Goal: Task Accomplishment & Management: Complete application form

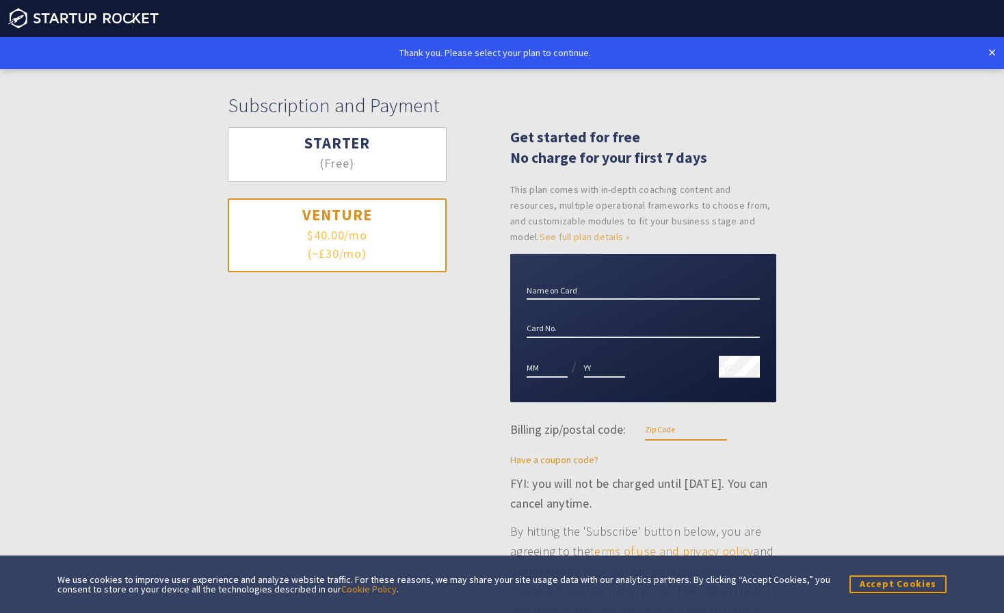
click at [404, 174] on button "Starter (Free)" at bounding box center [337, 154] width 219 height 55
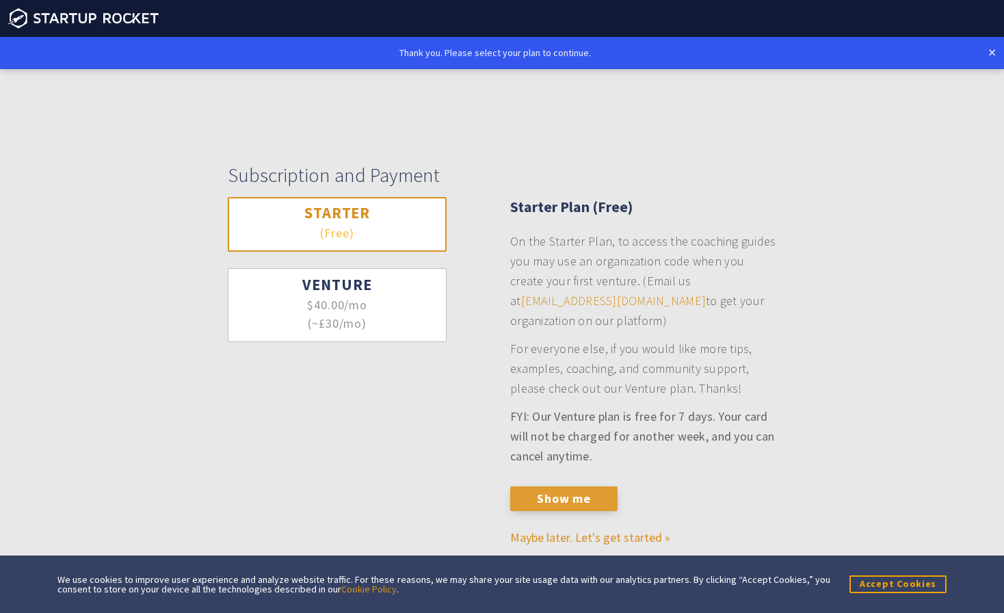
click at [588, 504] on button "Show me" at bounding box center [563, 498] width 107 height 25
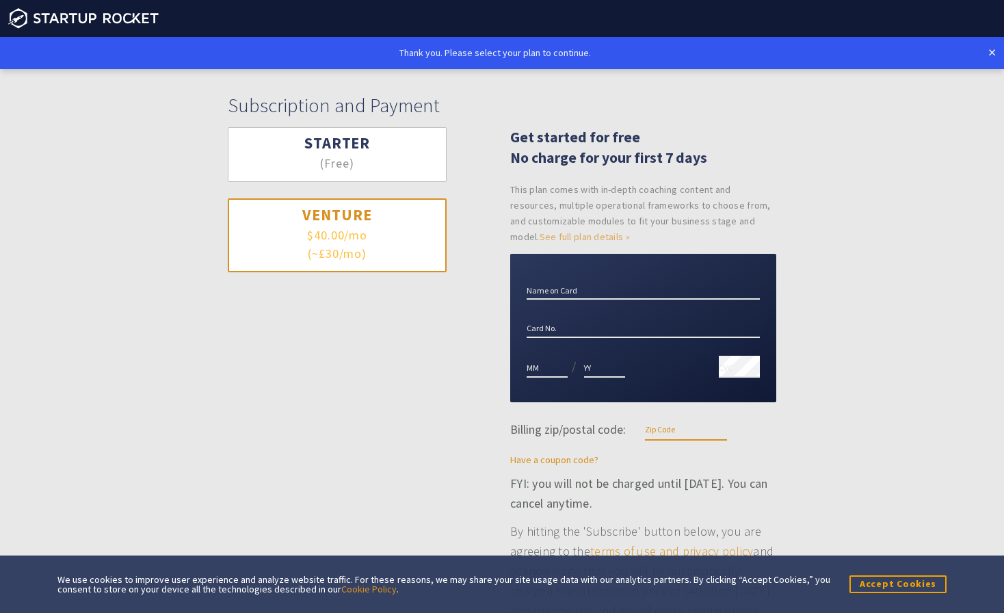
click at [400, 107] on h1 "Subscription and Payment" at bounding box center [502, 106] width 549 height 24
click at [405, 146] on h3 "Starter" at bounding box center [337, 143] width 166 height 20
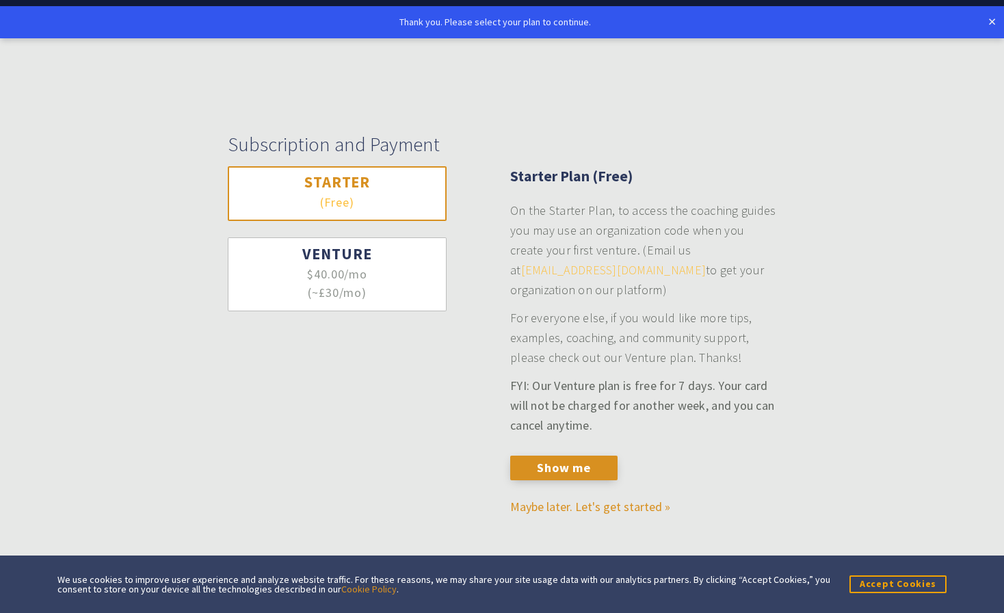
scroll to position [34, 0]
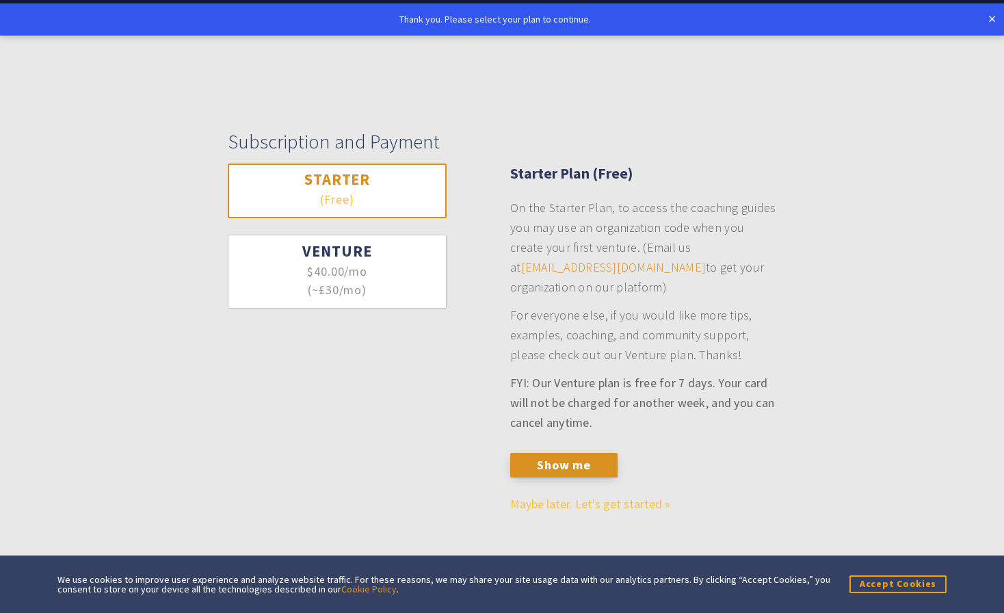
click at [606, 498] on link "Maybe later. Let's get started »" at bounding box center [590, 504] width 160 height 16
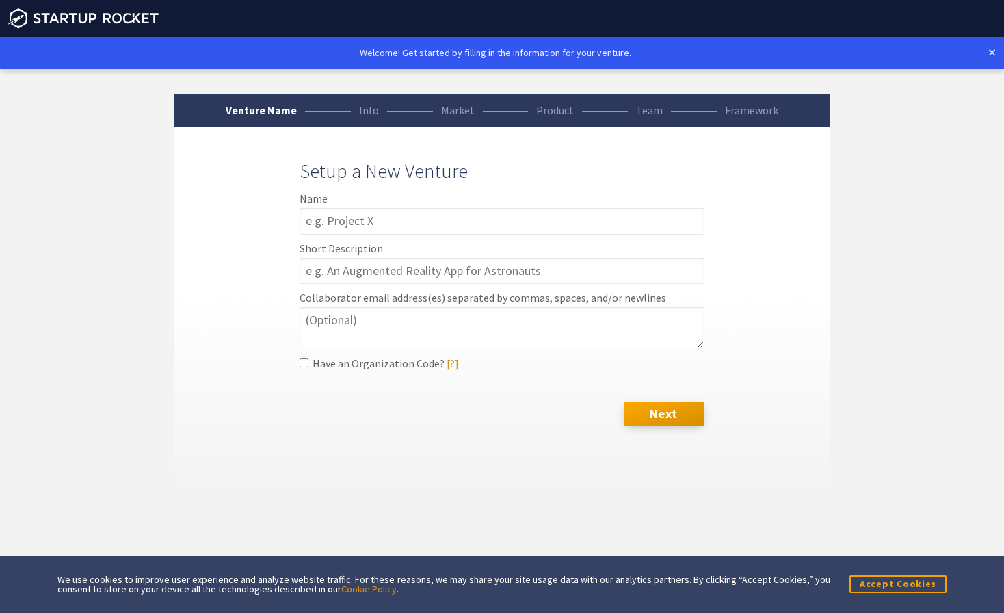
click at [989, 46] on link "×" at bounding box center [993, 52] width 8 height 16
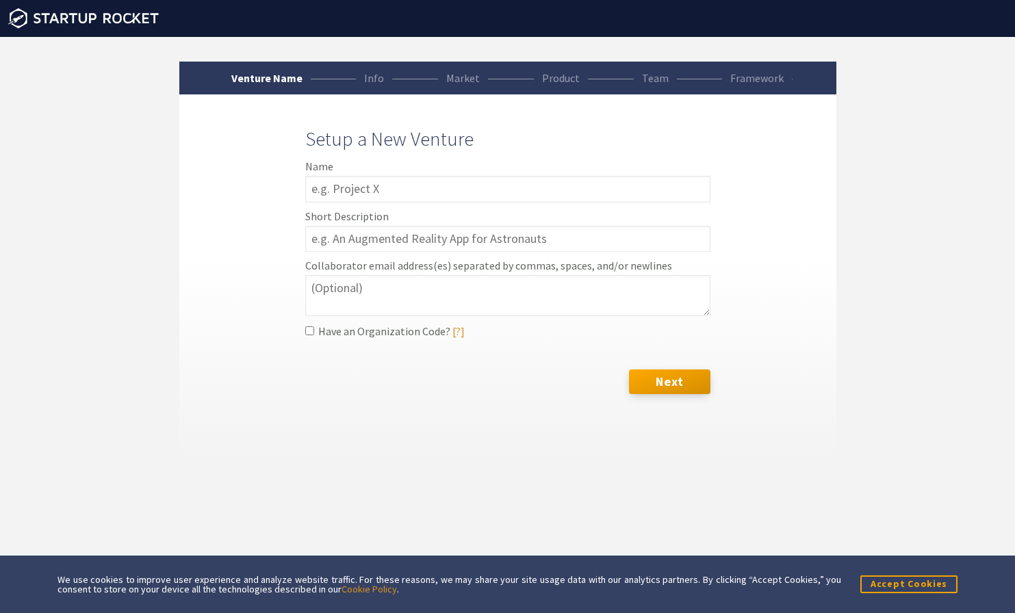
click at [989, 49] on div "Please select Agriculture Art Automotive Beauty Blockchains Clean Technology Co…" at bounding box center [507, 252] width 1015 height 431
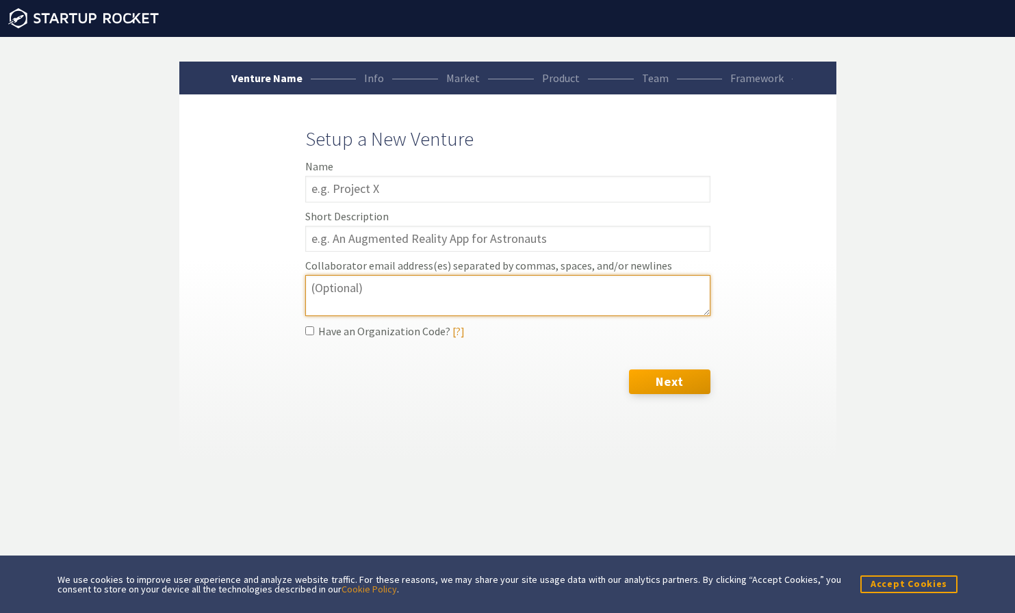
click at [418, 313] on textarea "Collaborator email address(es) separated by commas, spaces, and/or newlines" at bounding box center [507, 295] width 405 height 40
